Goal: Transaction & Acquisition: Purchase product/service

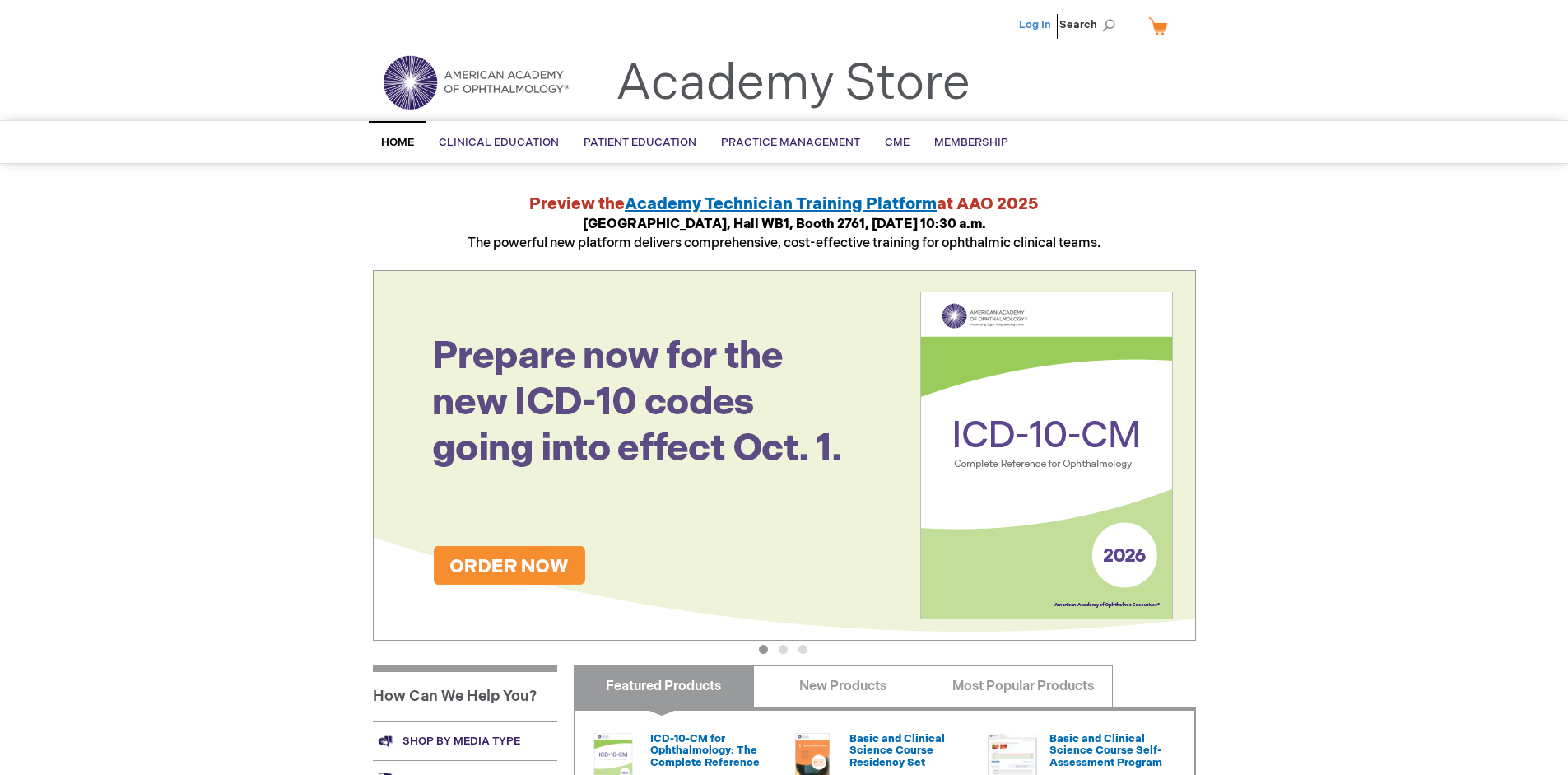
click at [1036, 25] on link "Log In" at bounding box center [1035, 25] width 32 height 13
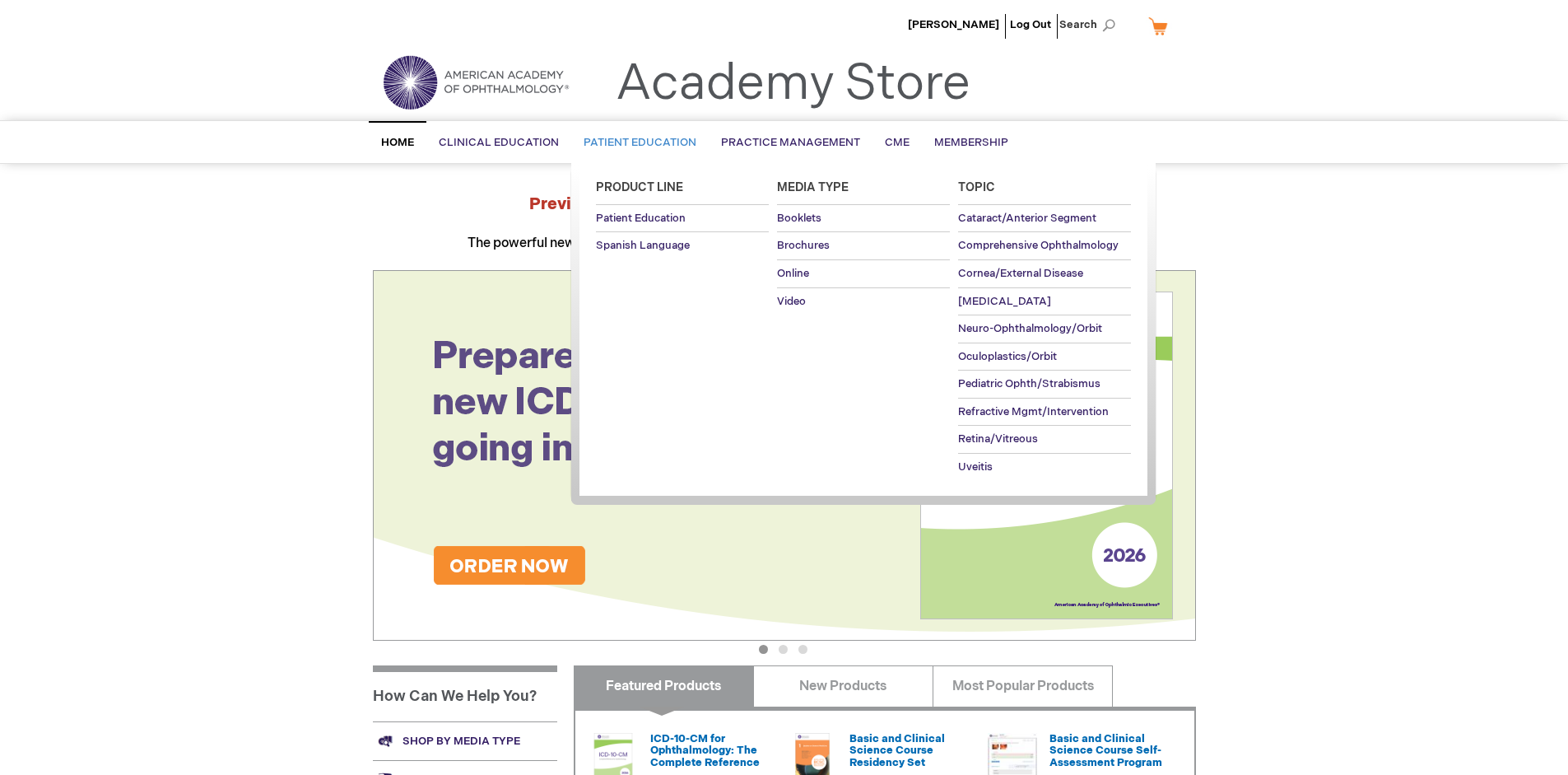
click at [636, 142] on span "Patient Education" at bounding box center [639, 142] width 112 height 13
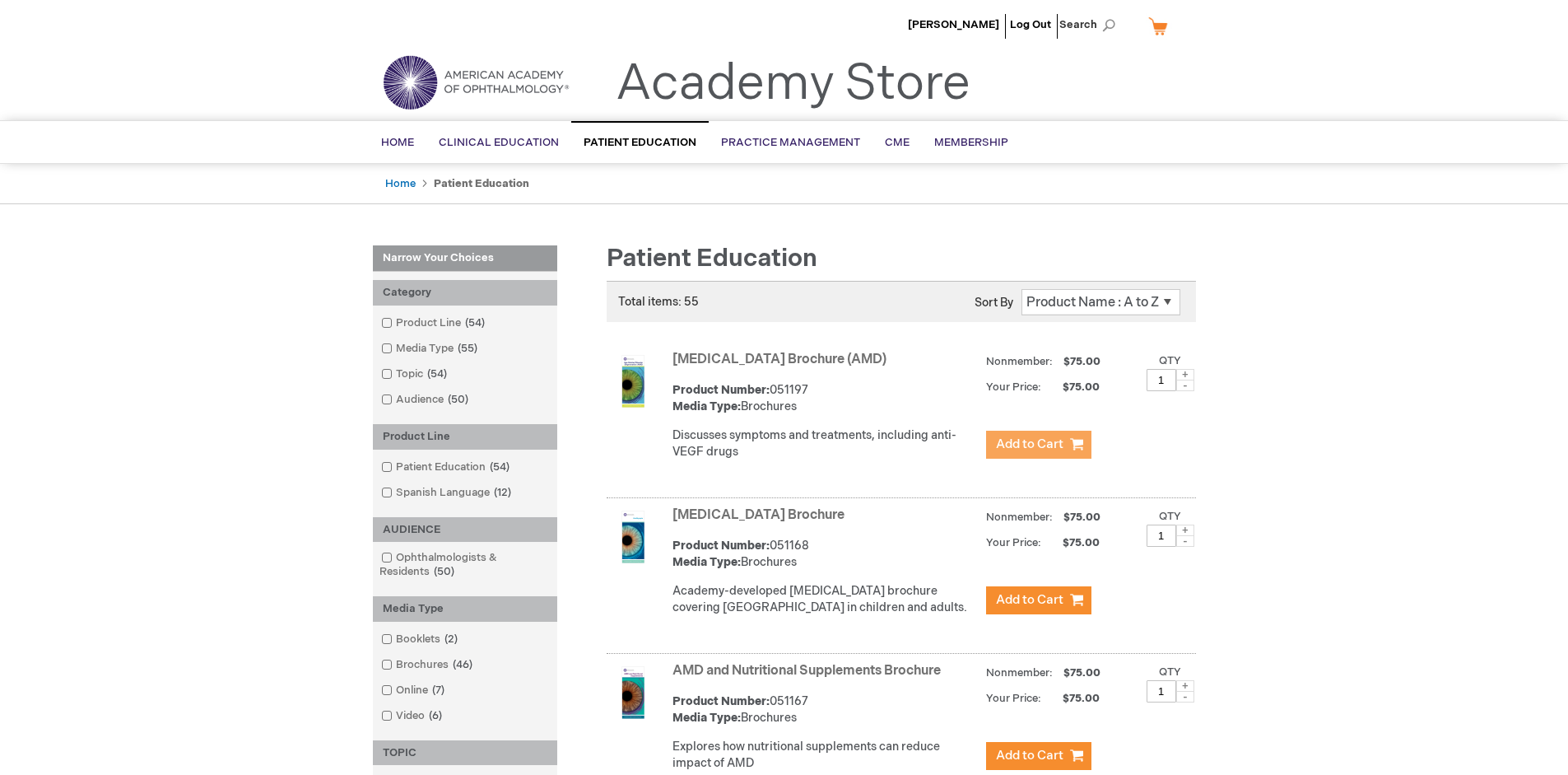
click at [1038, 444] on span "Add to Cart" at bounding box center [1029, 444] width 67 height 16
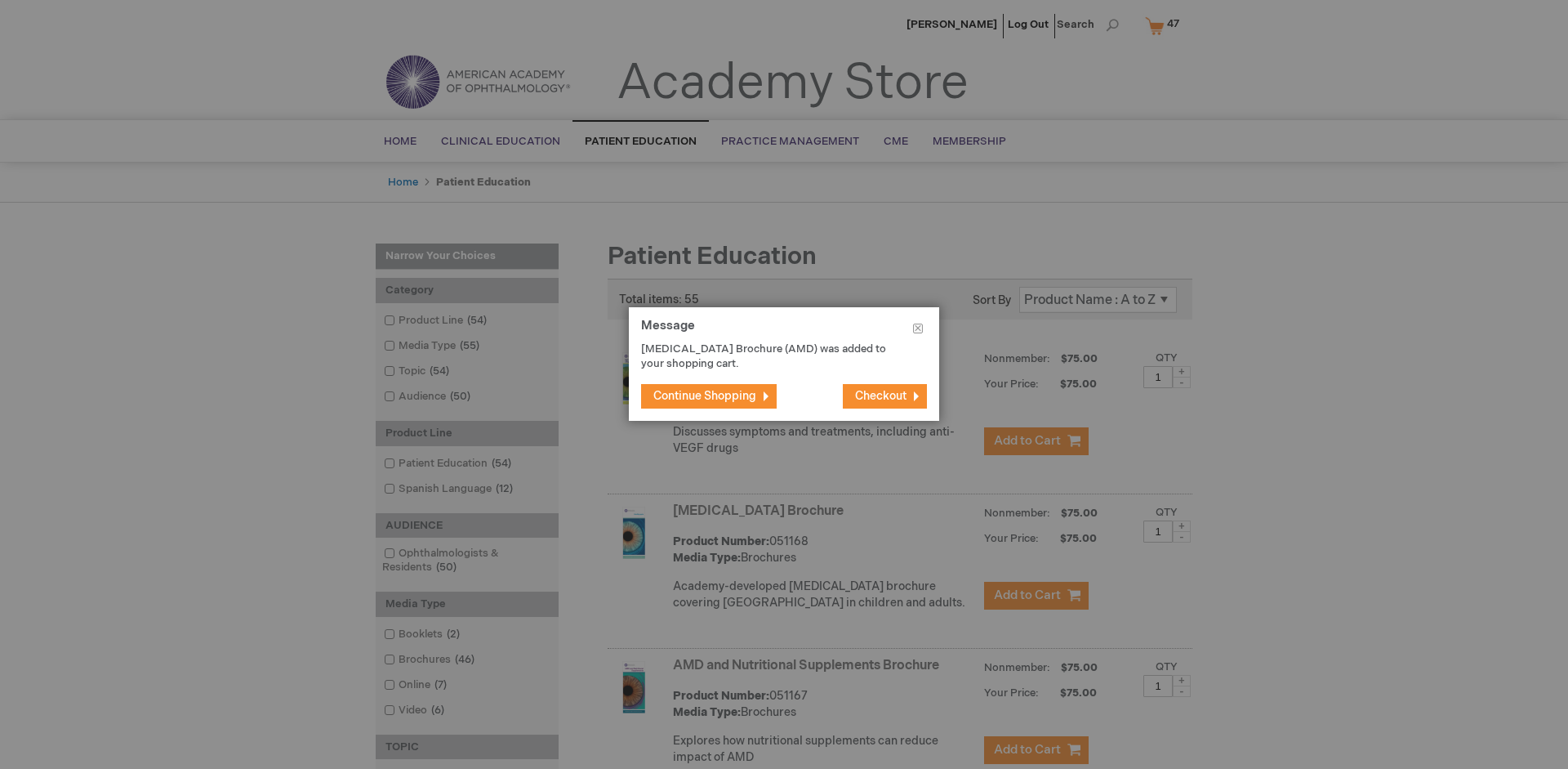
click at [705, 395] on span "Continue Shopping" at bounding box center [704, 395] width 102 height 14
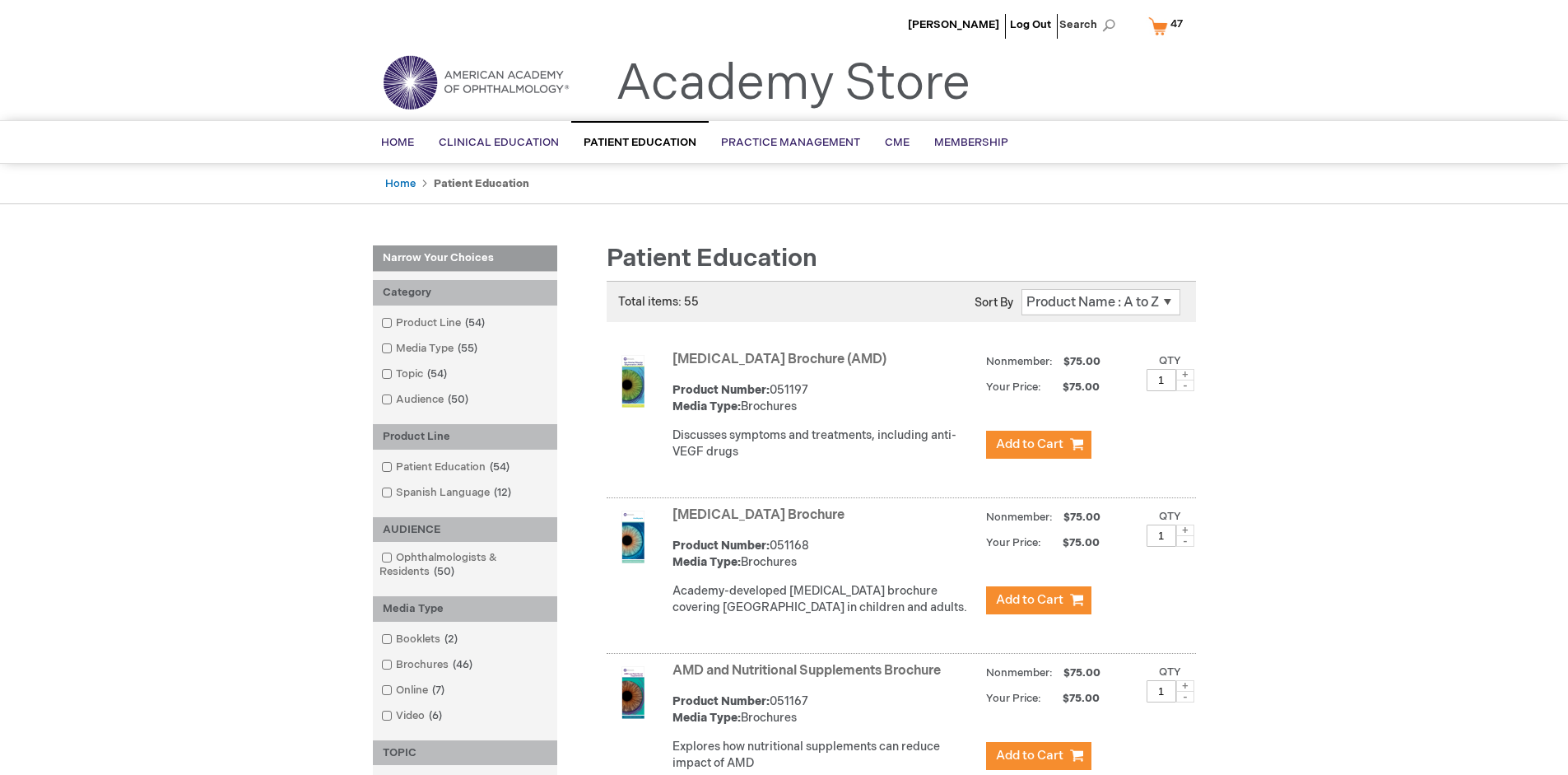
click at [810, 678] on link "AMD and Nutritional Supplements Brochure" at bounding box center [806, 670] width 268 height 16
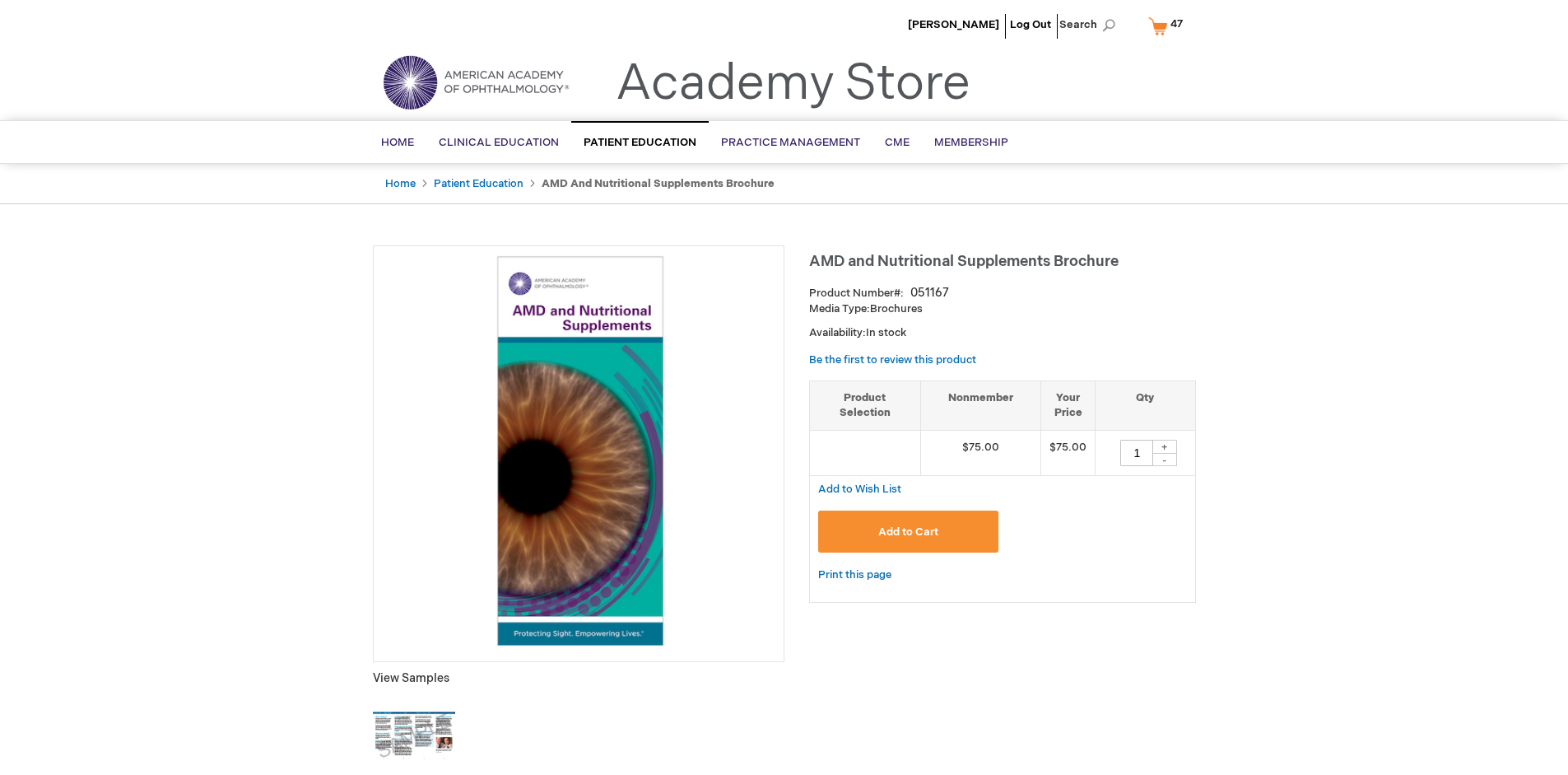
type input "1"
click at [908, 531] on span "Add to Cart" at bounding box center [908, 532] width 60 height 13
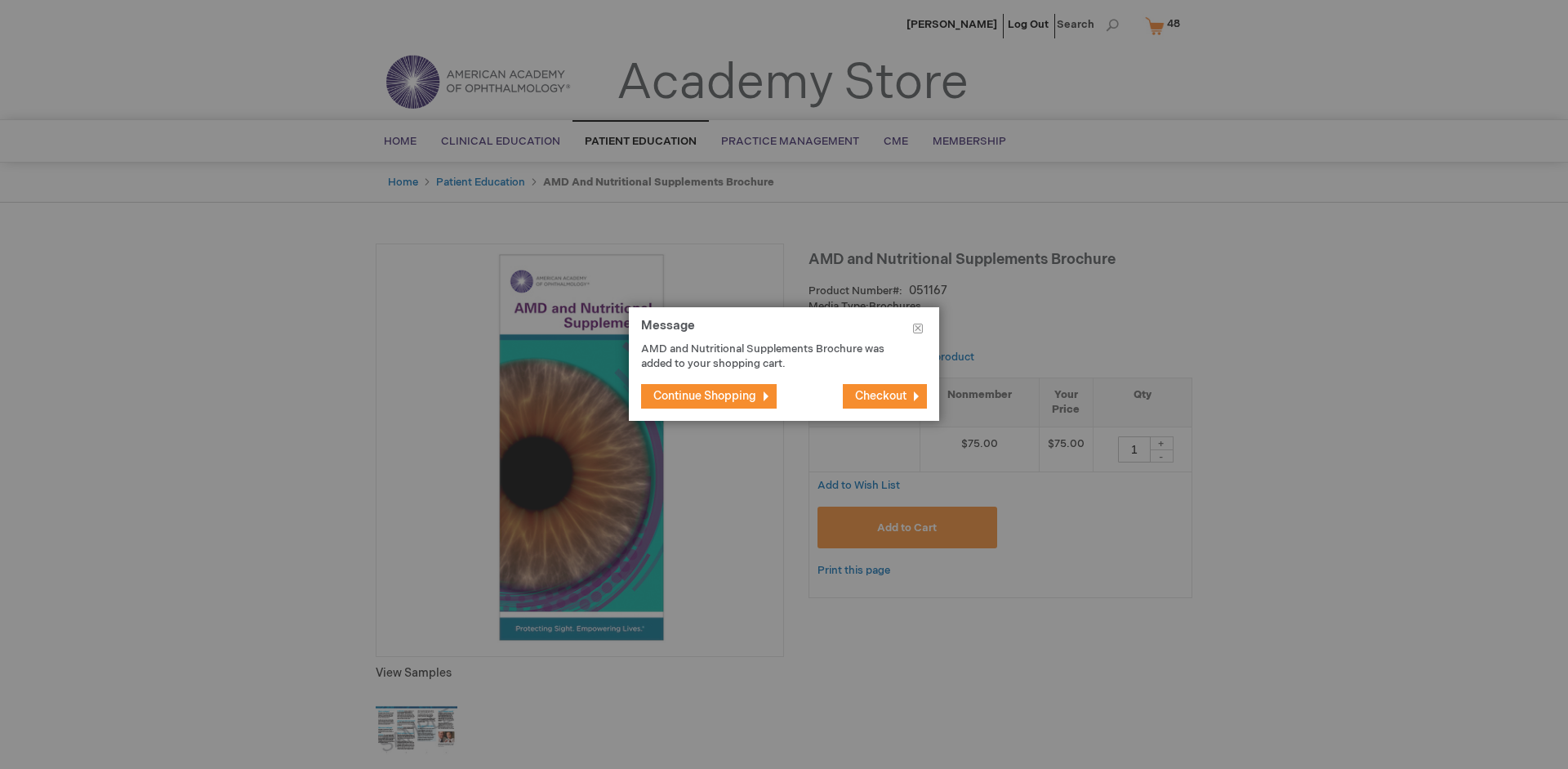
click at [705, 395] on span "Continue Shopping" at bounding box center [704, 395] width 102 height 14
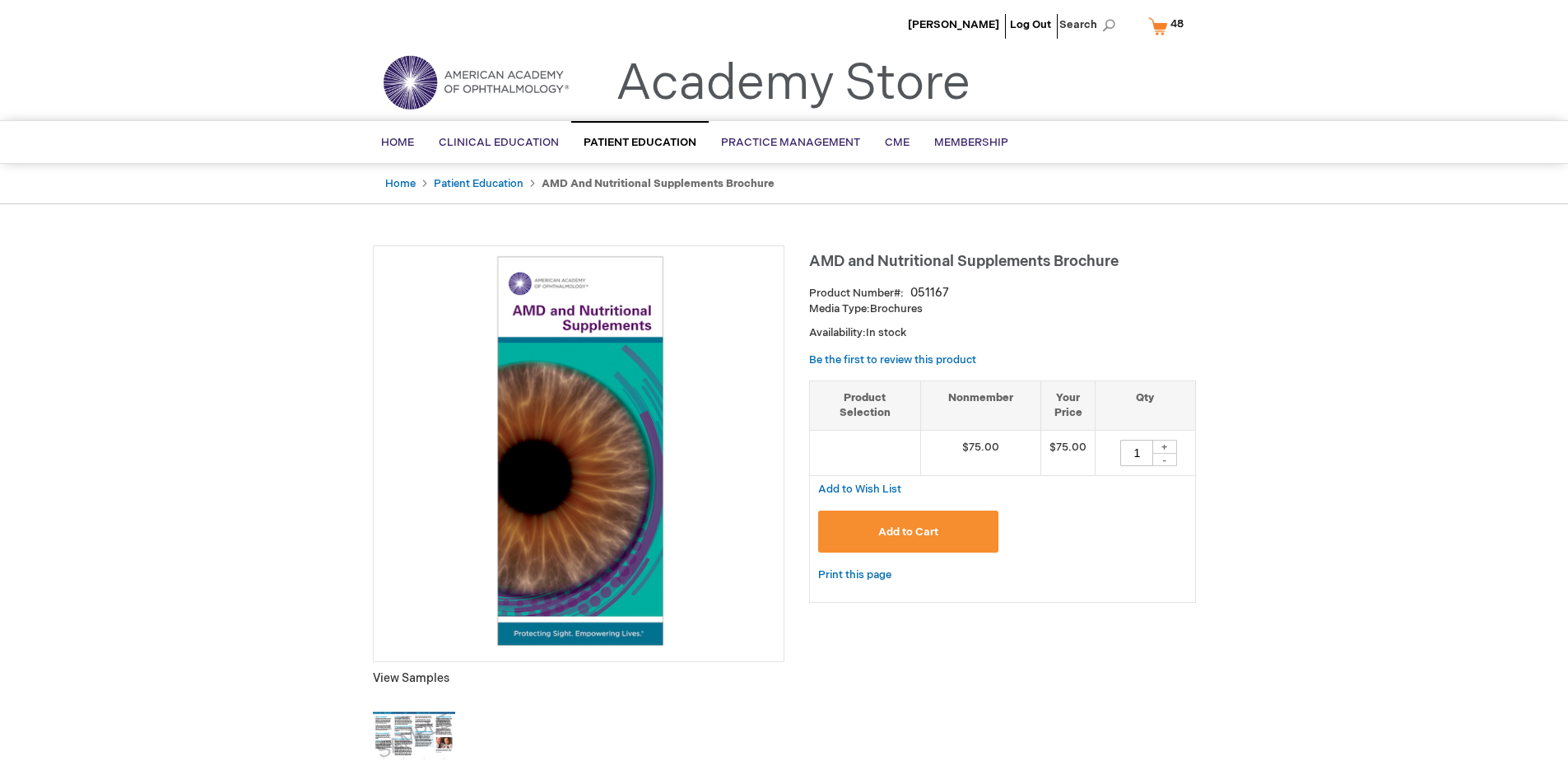
click at [1169, 26] on span "48 48 items" at bounding box center [1177, 24] width 18 height 20
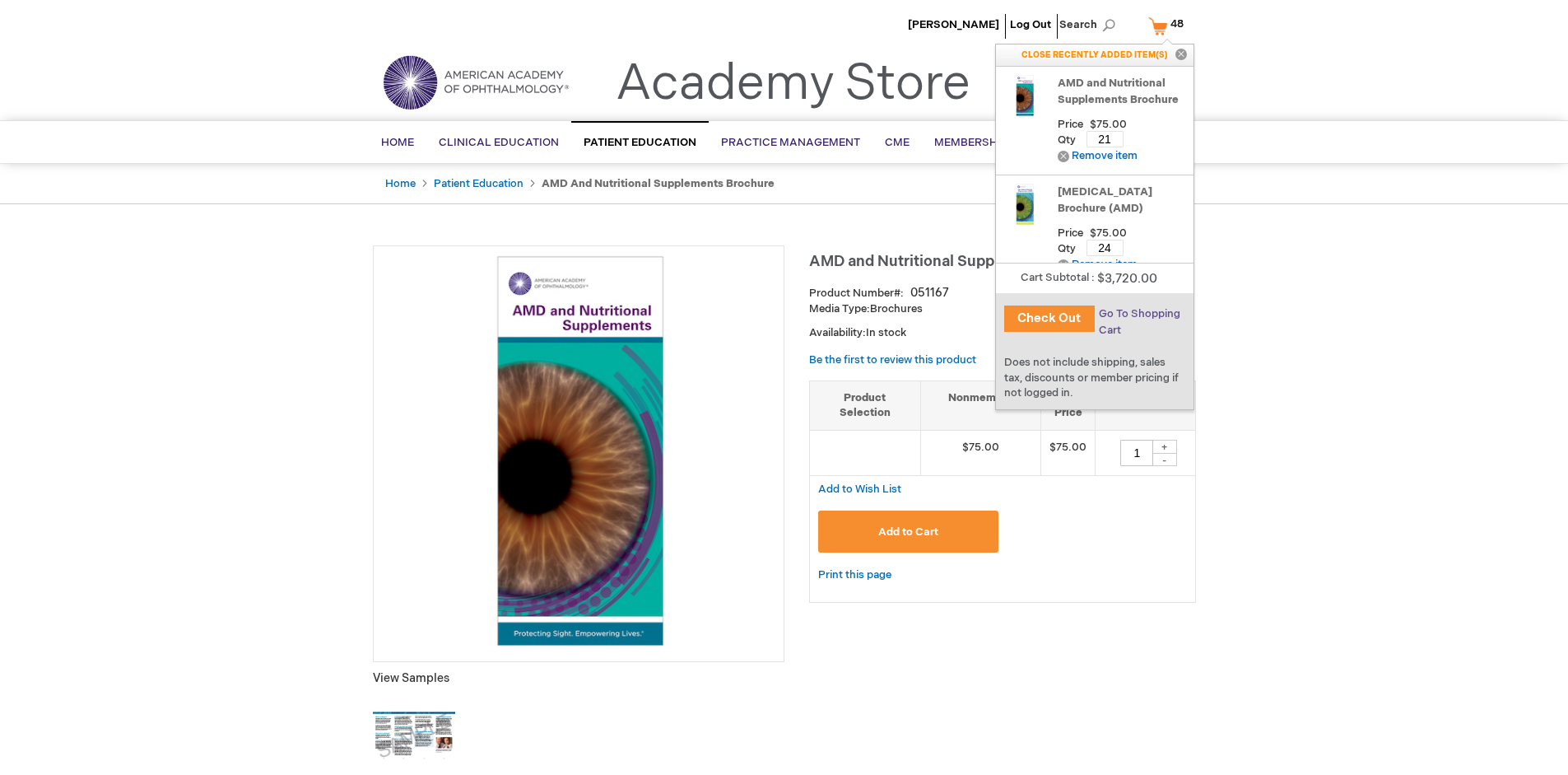
click at [1138, 313] on span "Go To Shopping Cart" at bounding box center [1140, 322] width 82 height 30
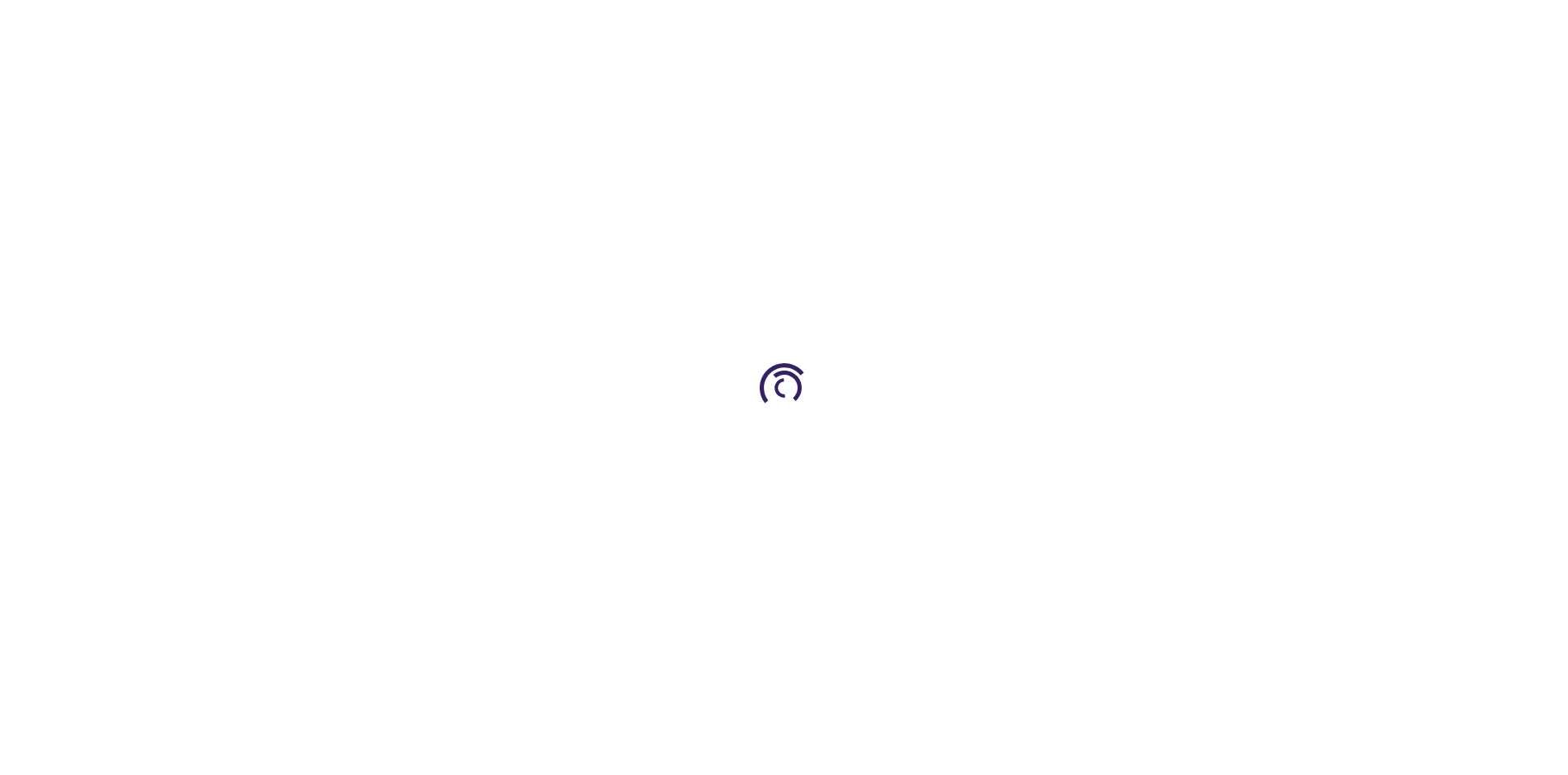
click at [1087, 574] on span "Proceed to Checkout" at bounding box center [1088, 574] width 107 height 13
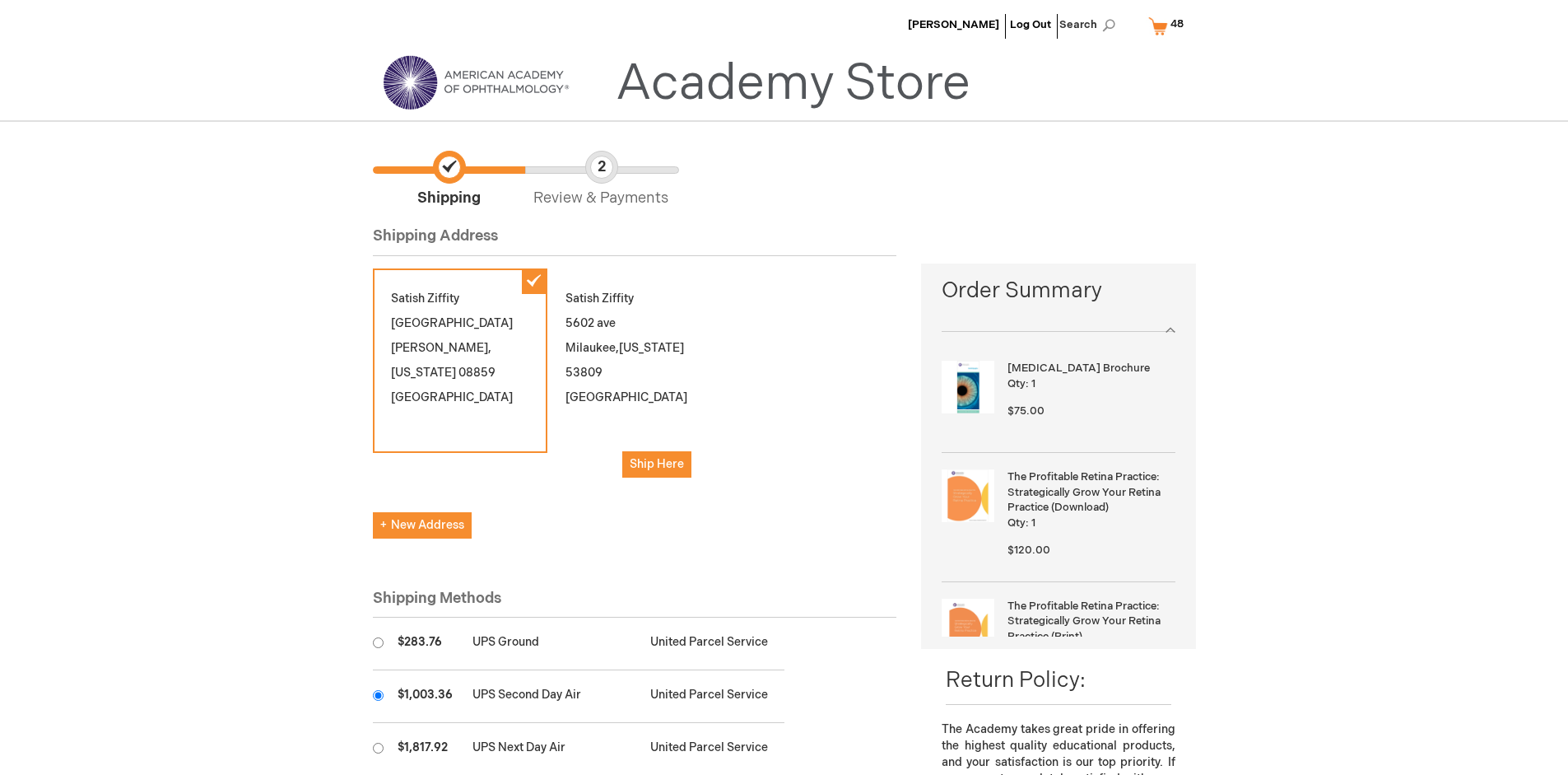
click at [377, 695] on input "radio" at bounding box center [377, 695] width 11 height 11
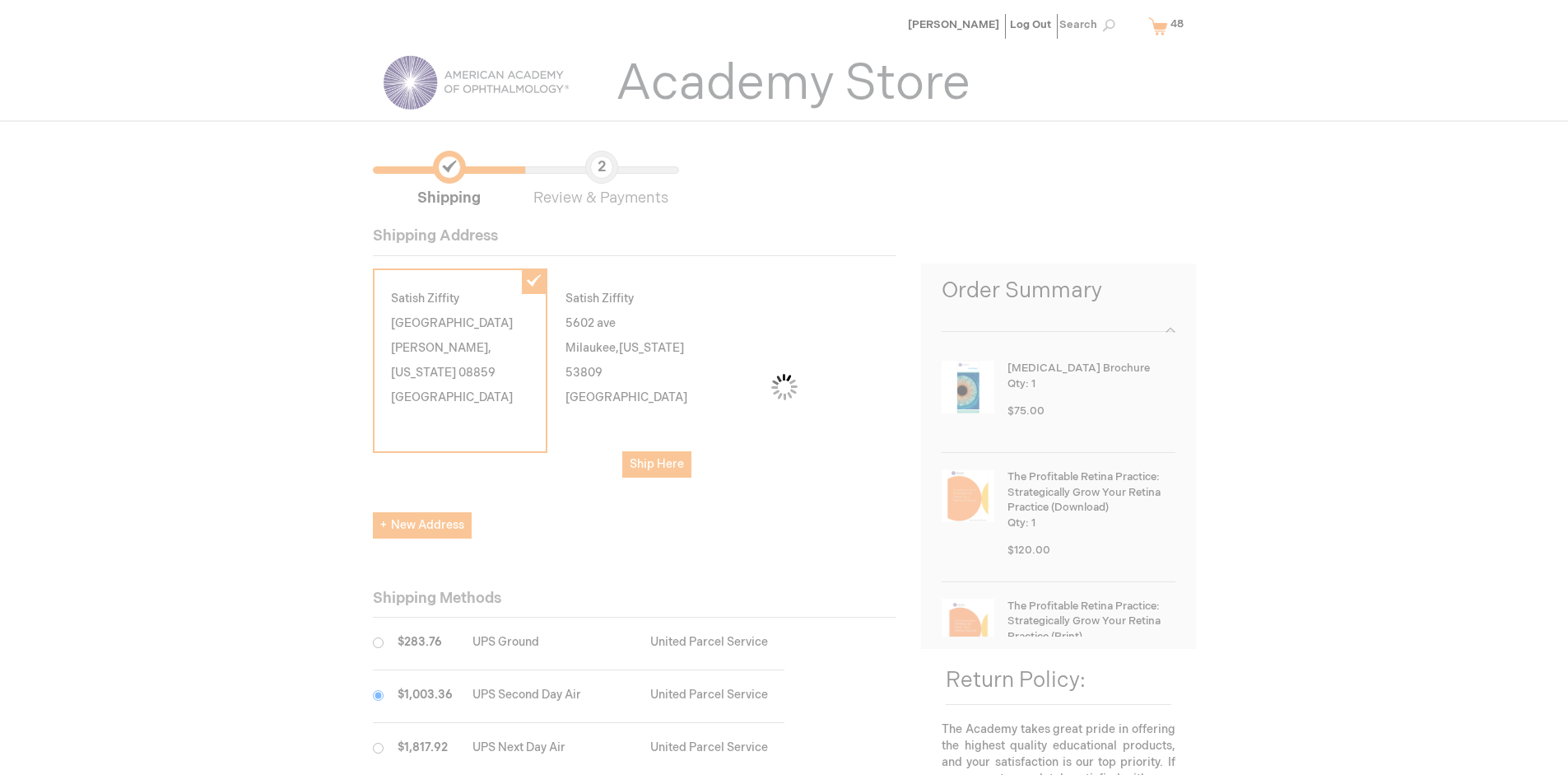
scroll to position [82, 0]
